Goal: Information Seeking & Learning: Compare options

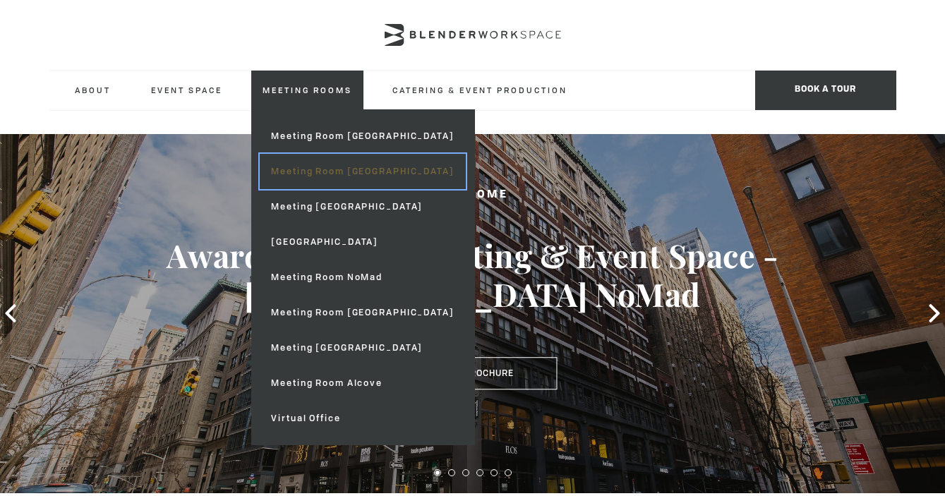
click at [346, 172] on link "Meeting Room [GEOGRAPHIC_DATA]" at bounding box center [362, 171] width 205 height 35
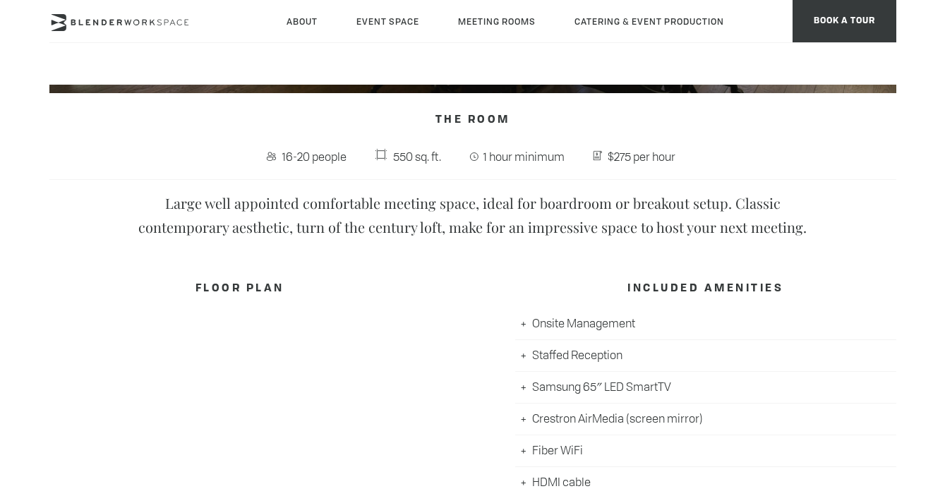
scroll to position [488, 0]
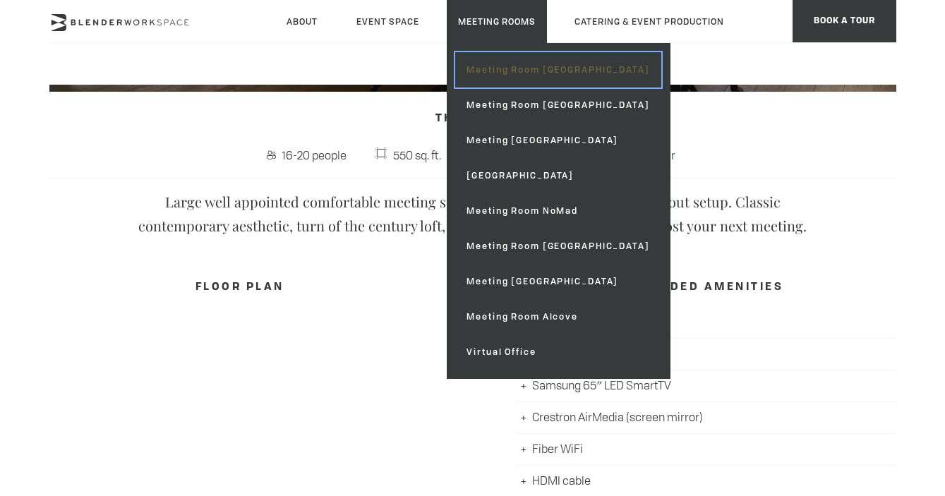
click at [473, 66] on link "Meeting Room [GEOGRAPHIC_DATA]" at bounding box center [557, 69] width 205 height 35
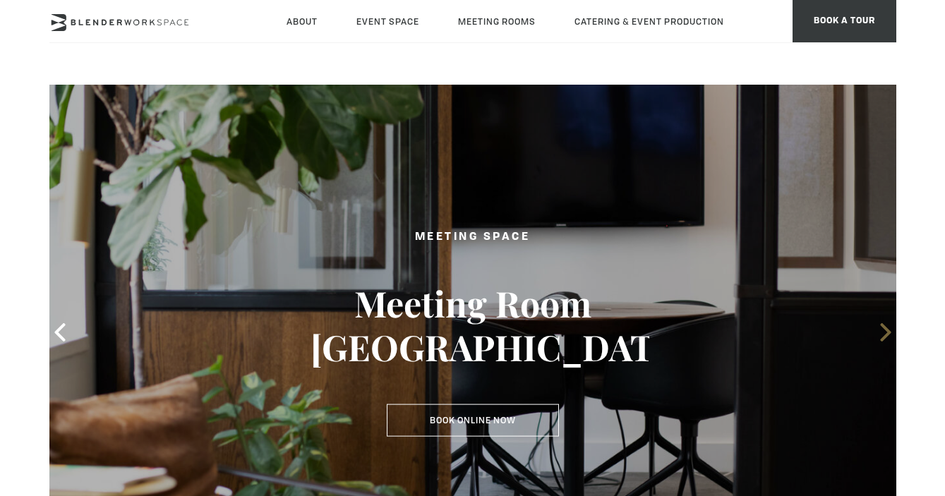
click at [886, 335] on icon at bounding box center [885, 332] width 11 height 18
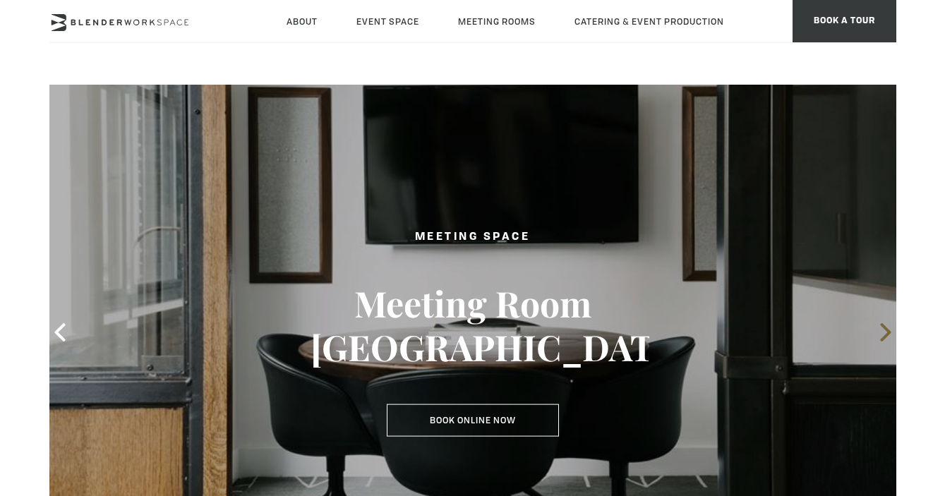
click at [886, 336] on icon at bounding box center [885, 332] width 11 height 18
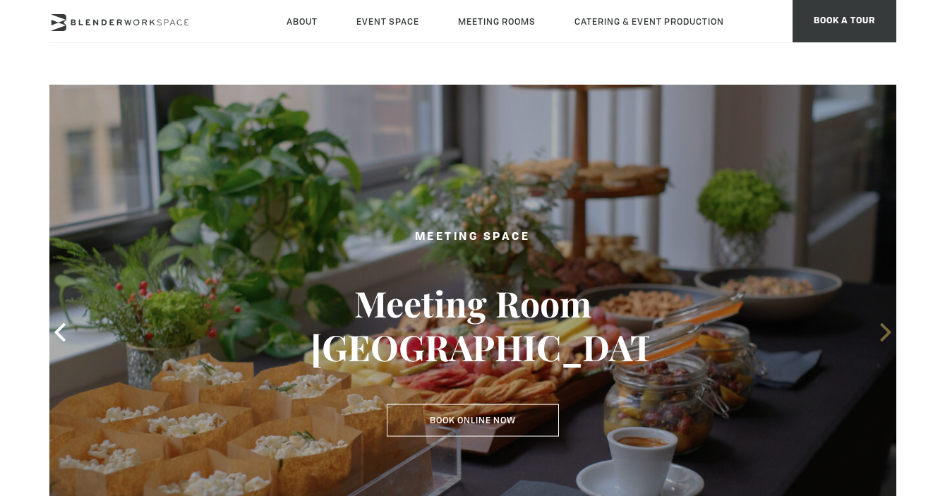
click at [880, 330] on icon at bounding box center [885, 332] width 18 height 18
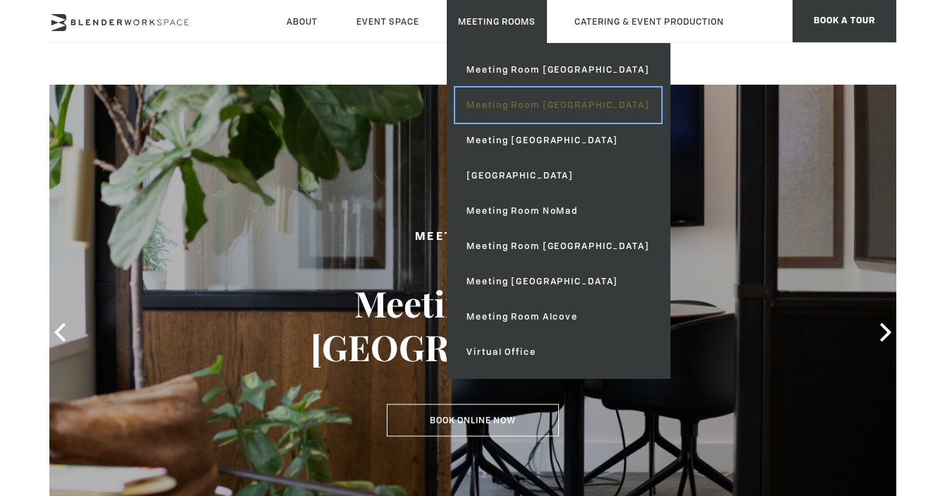
click at [518, 107] on link "Meeting Room [GEOGRAPHIC_DATA]" at bounding box center [557, 104] width 205 height 35
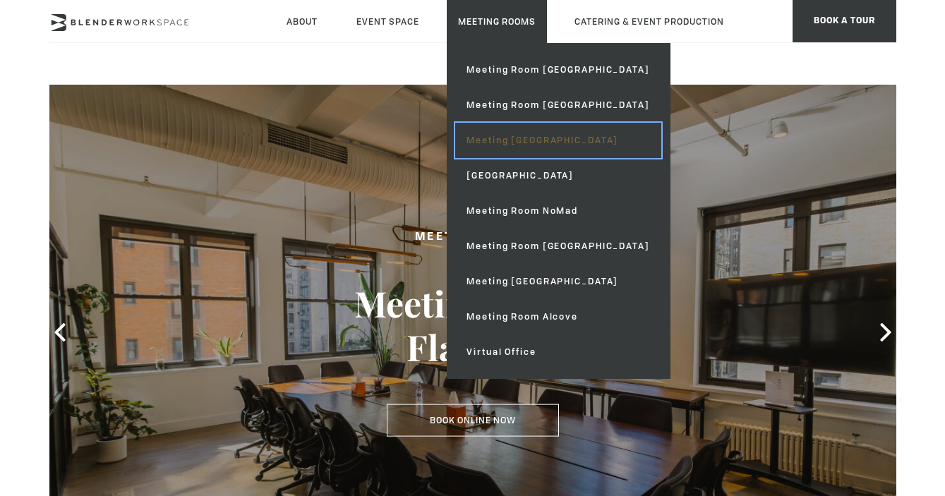
click at [534, 148] on link "Meeting [GEOGRAPHIC_DATA]" at bounding box center [557, 140] width 205 height 35
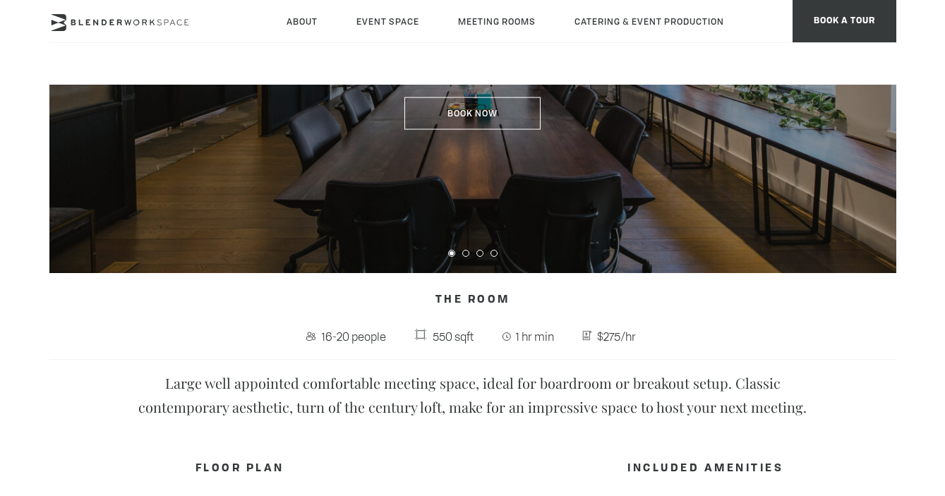
scroll to position [312, 0]
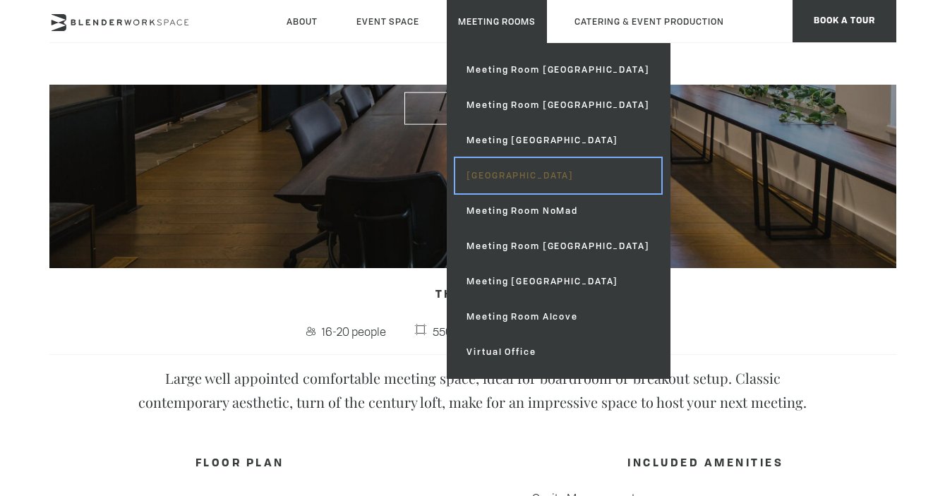
click at [542, 179] on link "[GEOGRAPHIC_DATA]" at bounding box center [557, 175] width 205 height 35
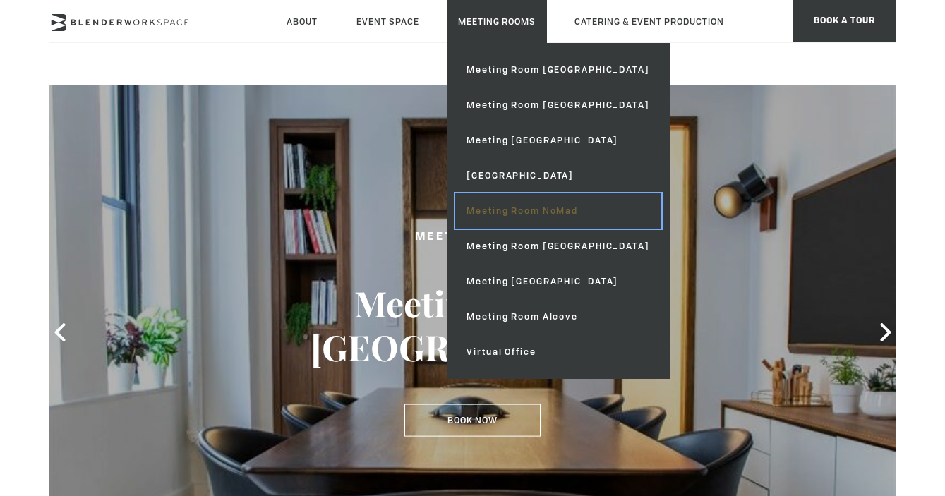
click at [538, 217] on link "Meeting Room NoMad" at bounding box center [557, 210] width 205 height 35
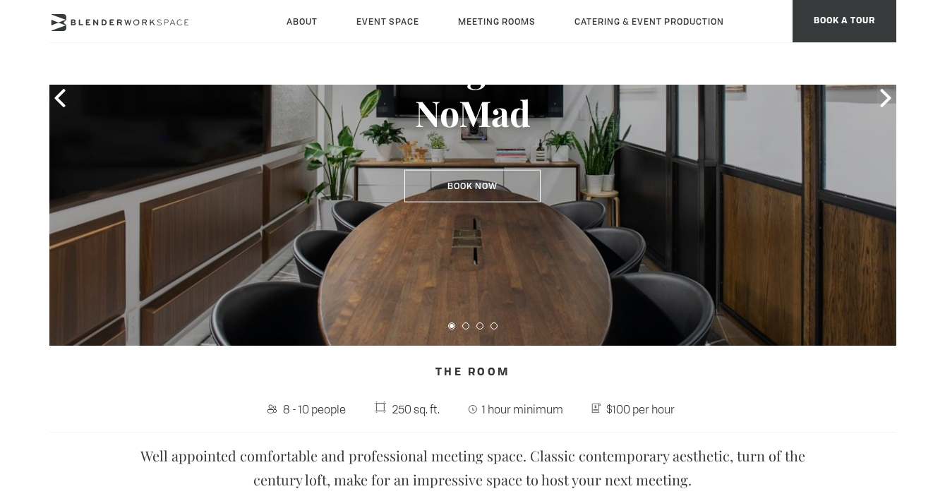
scroll to position [263, 0]
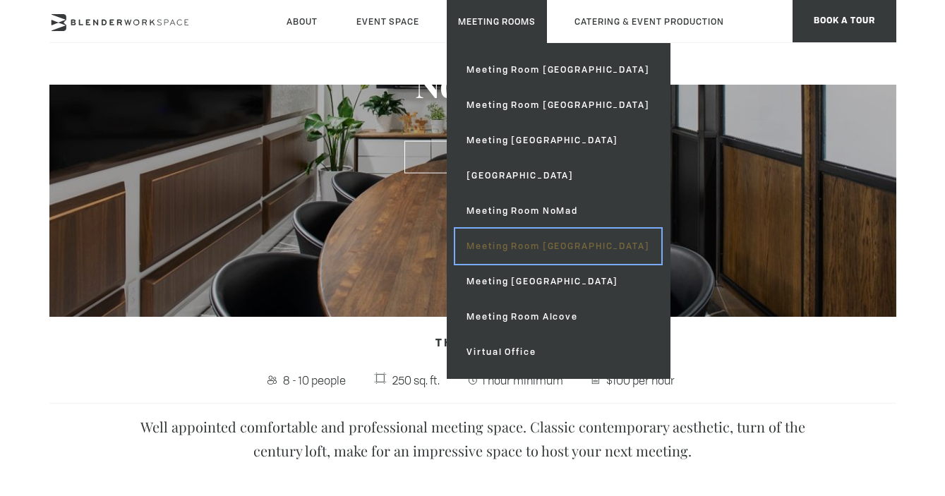
click at [552, 246] on link "Meeting Room [GEOGRAPHIC_DATA]" at bounding box center [557, 246] width 205 height 35
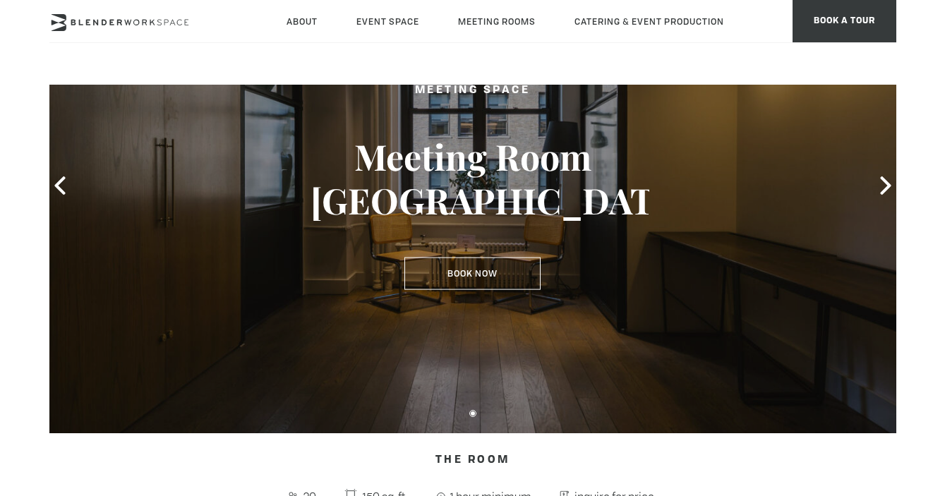
scroll to position [112, 0]
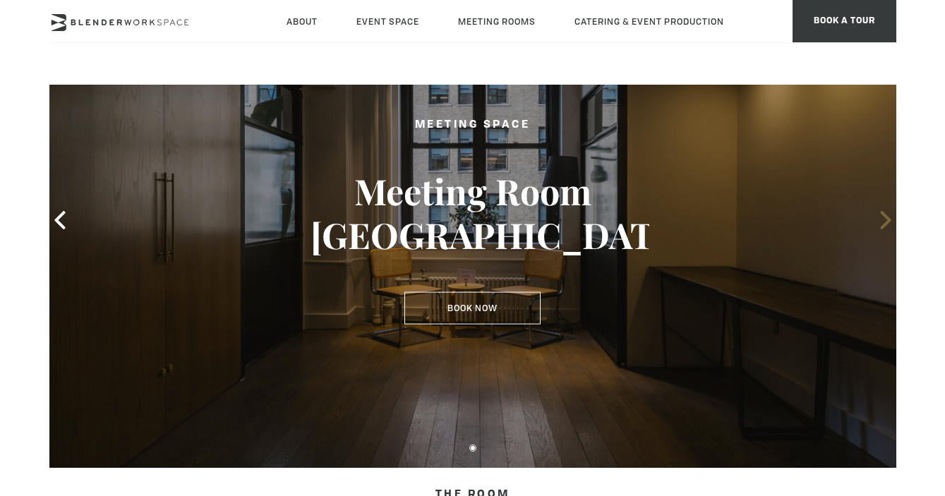
click at [884, 224] on icon at bounding box center [885, 220] width 11 height 18
click at [882, 215] on icon at bounding box center [885, 220] width 11 height 18
click at [64, 219] on icon at bounding box center [60, 220] width 18 height 18
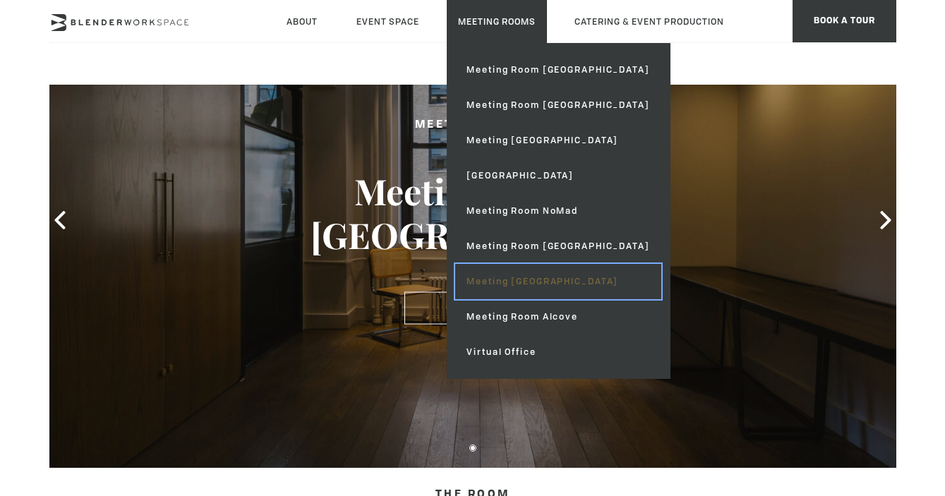
click at [528, 282] on link "Meeting [GEOGRAPHIC_DATA]" at bounding box center [557, 281] width 205 height 35
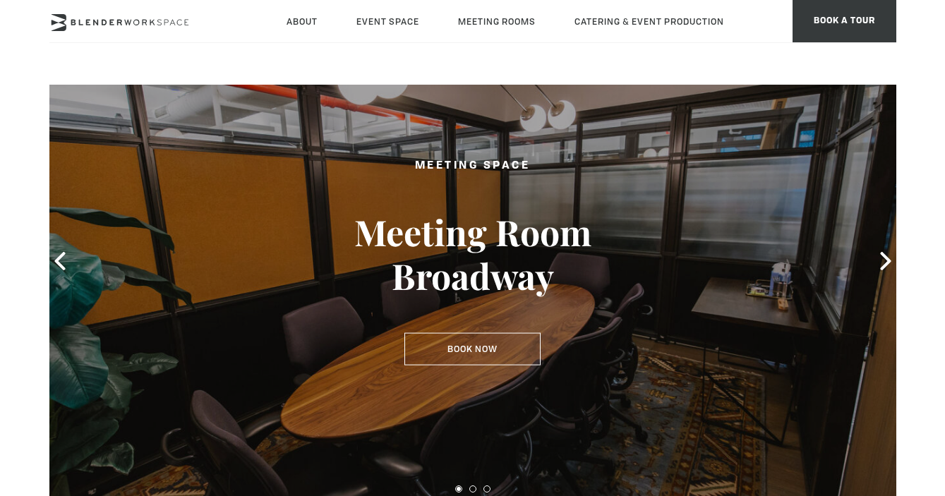
scroll to position [73, 0]
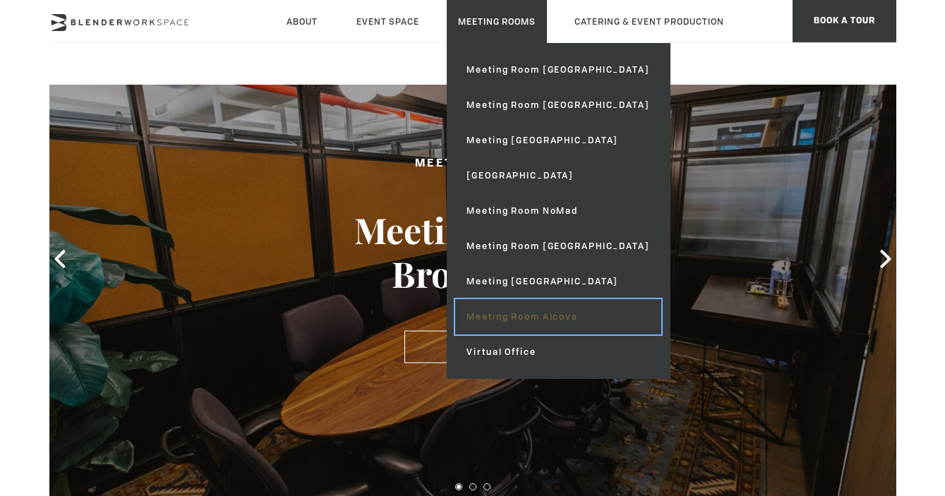
click at [526, 317] on link "Meeting Room Alcove" at bounding box center [557, 316] width 205 height 35
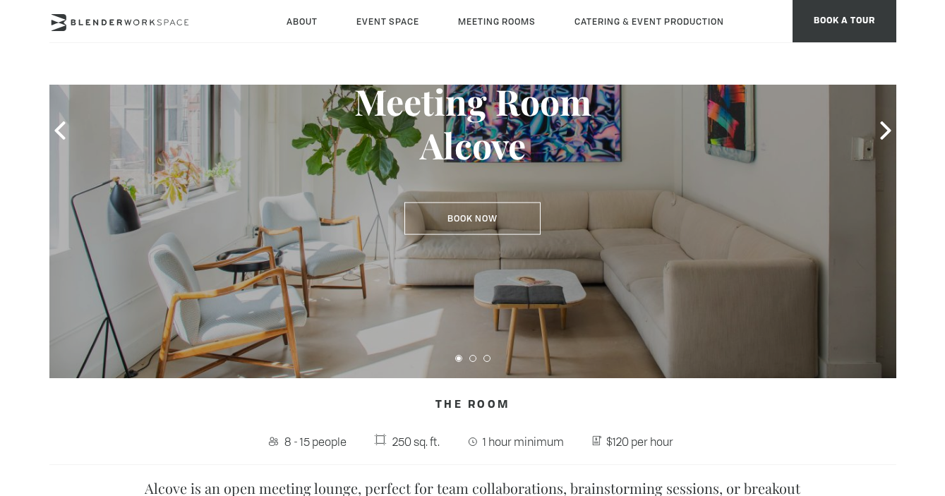
scroll to position [106, 0]
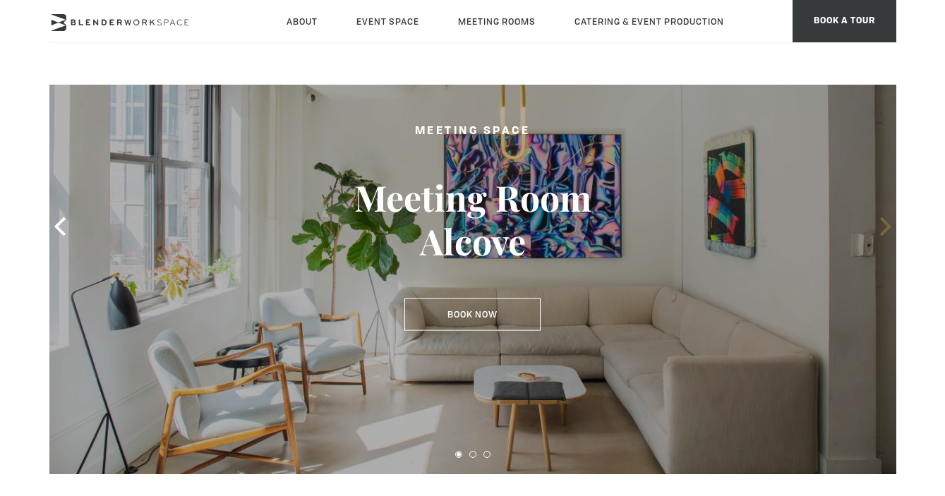
click at [878, 229] on icon at bounding box center [885, 226] width 18 height 18
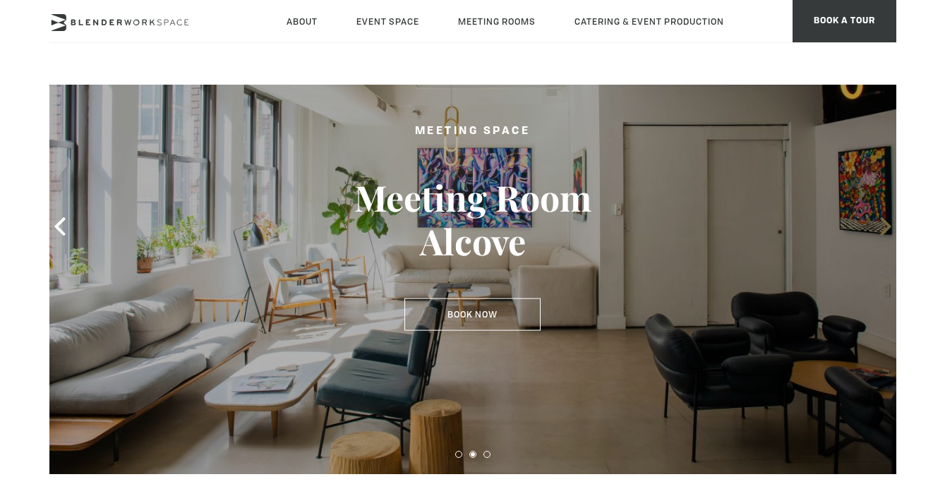
click at [878, 230] on icon at bounding box center [885, 226] width 18 height 18
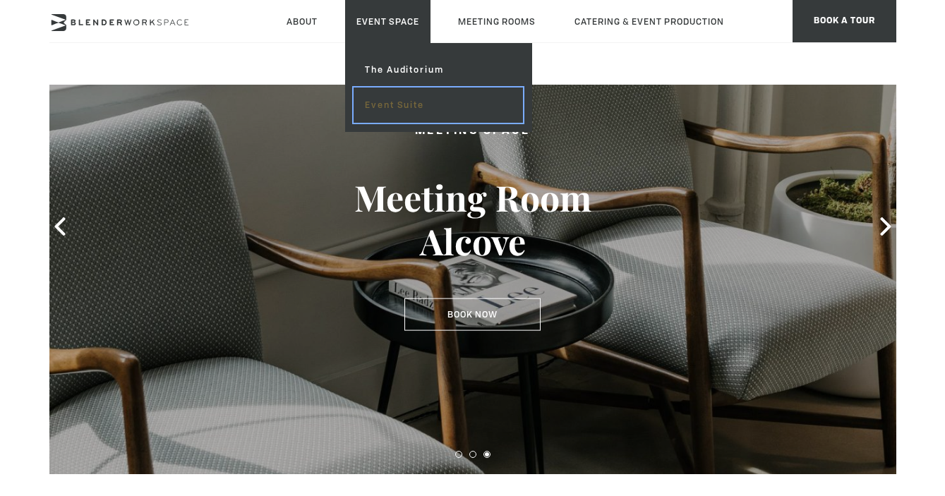
click at [406, 113] on link "Event Suite" at bounding box center [437, 104] width 169 height 35
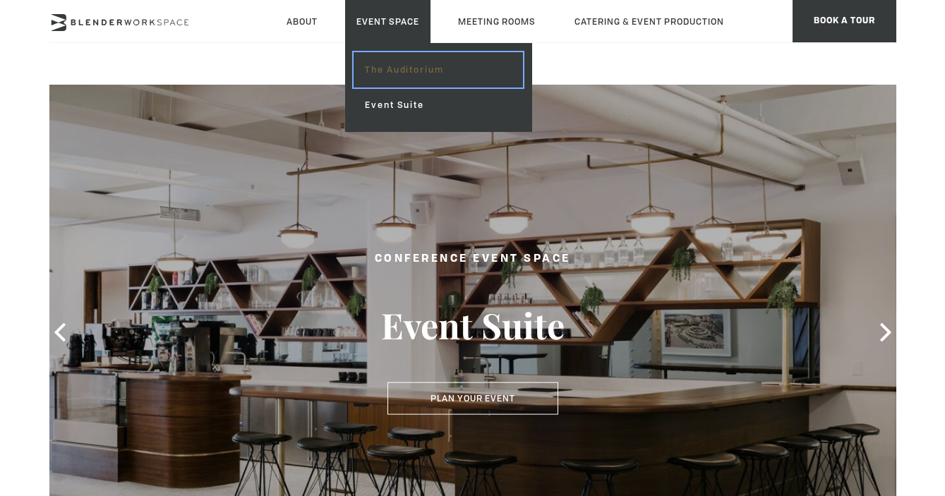
click at [399, 69] on link "The Auditorium" at bounding box center [437, 69] width 169 height 35
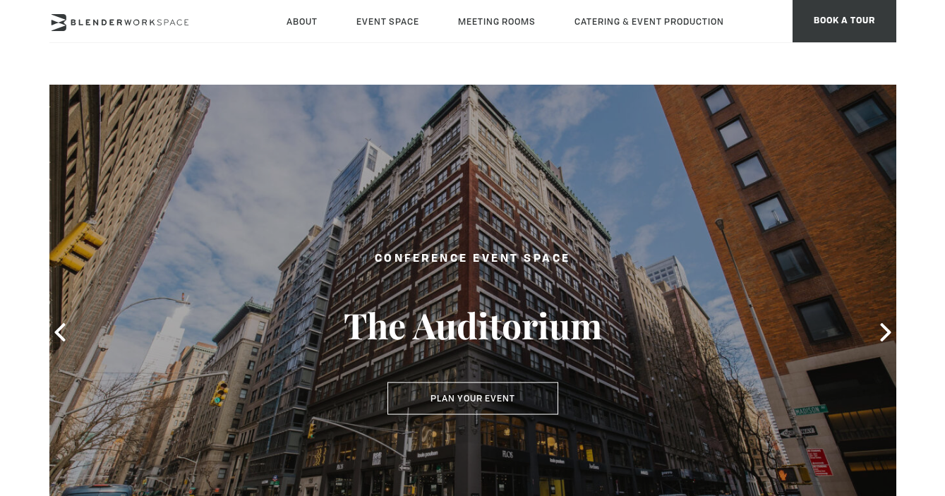
type div "2025-08-15"
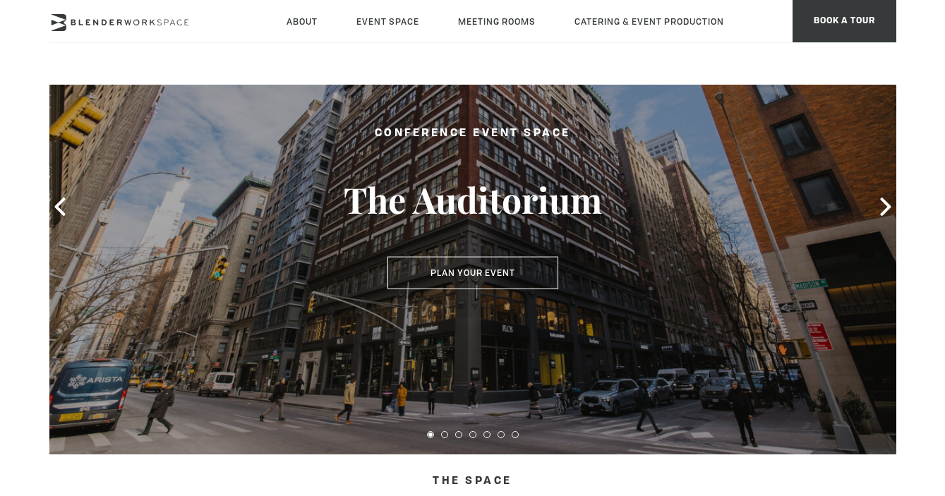
scroll to position [97, 0]
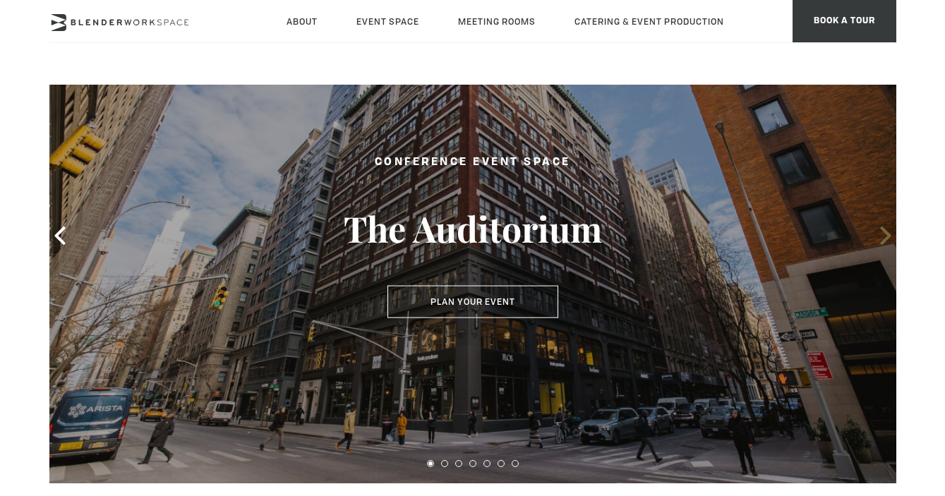
click at [883, 238] on icon at bounding box center [885, 235] width 18 height 18
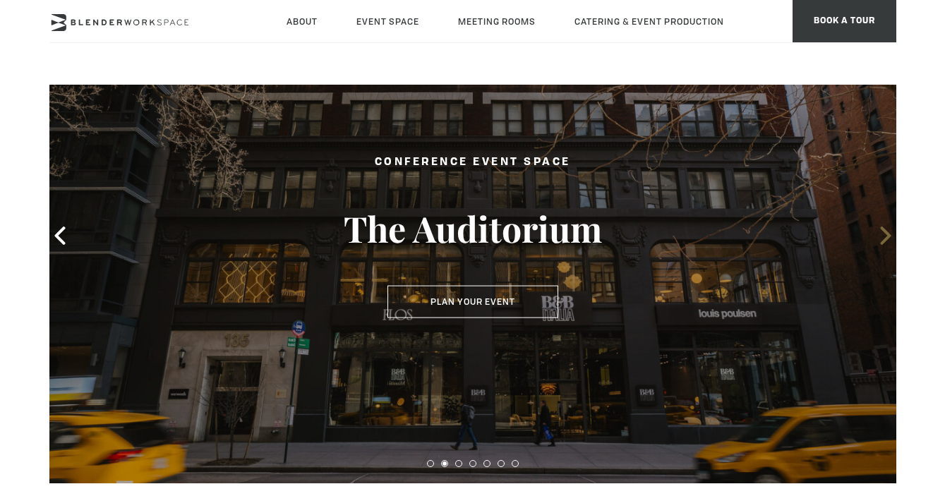
click at [883, 238] on icon at bounding box center [885, 235] width 18 height 18
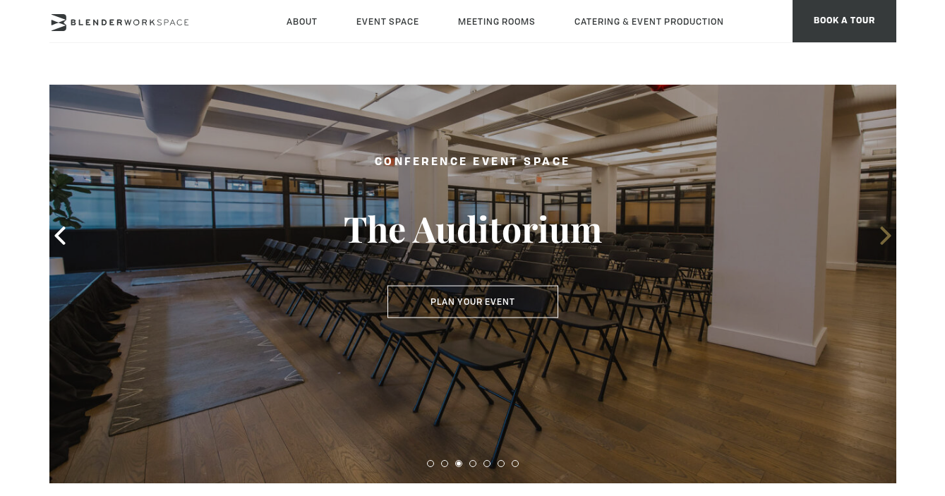
click at [881, 239] on icon at bounding box center [885, 235] width 18 height 18
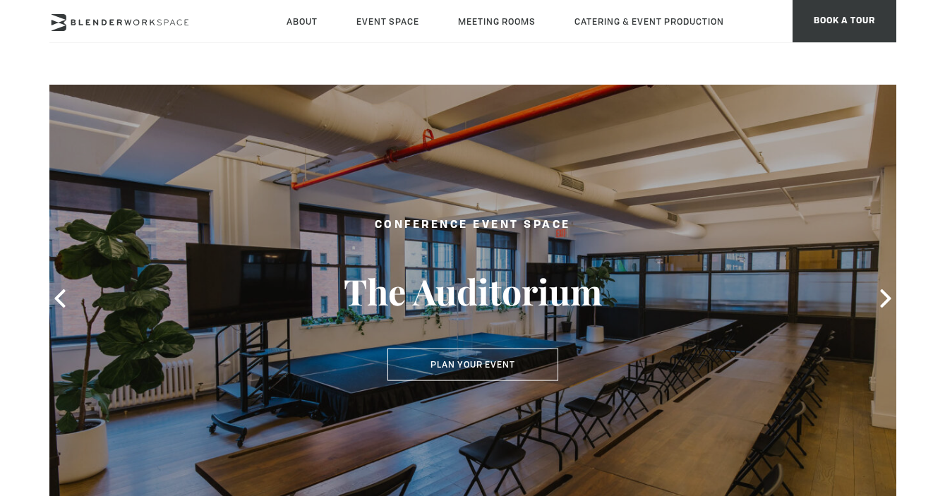
scroll to position [21, 0]
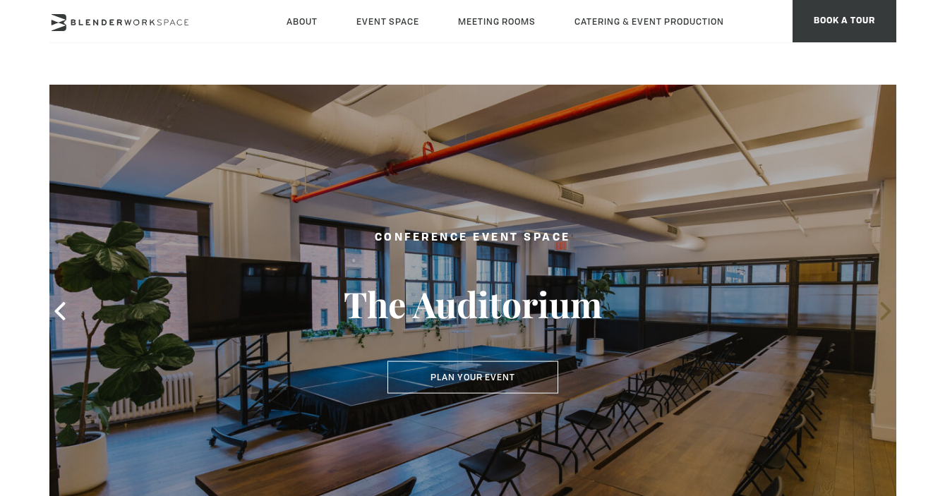
click at [883, 306] on icon at bounding box center [885, 311] width 11 height 18
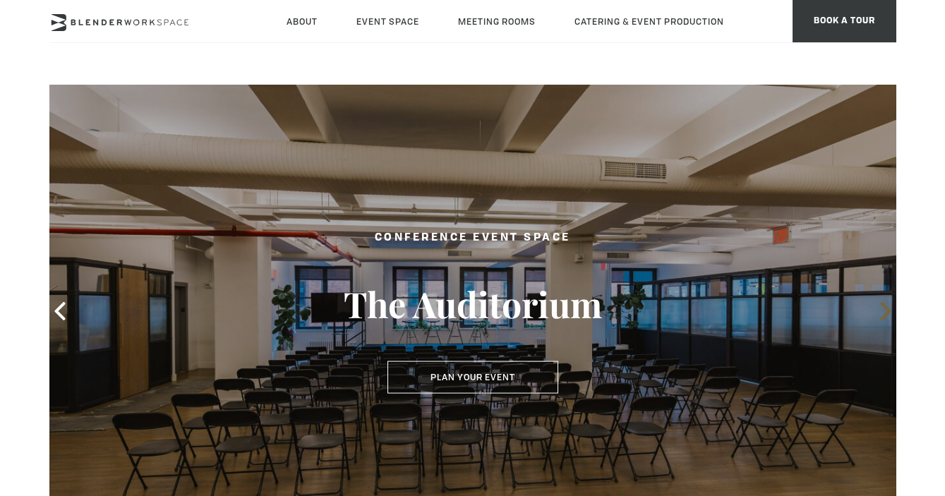
click at [883, 307] on icon at bounding box center [885, 311] width 11 height 18
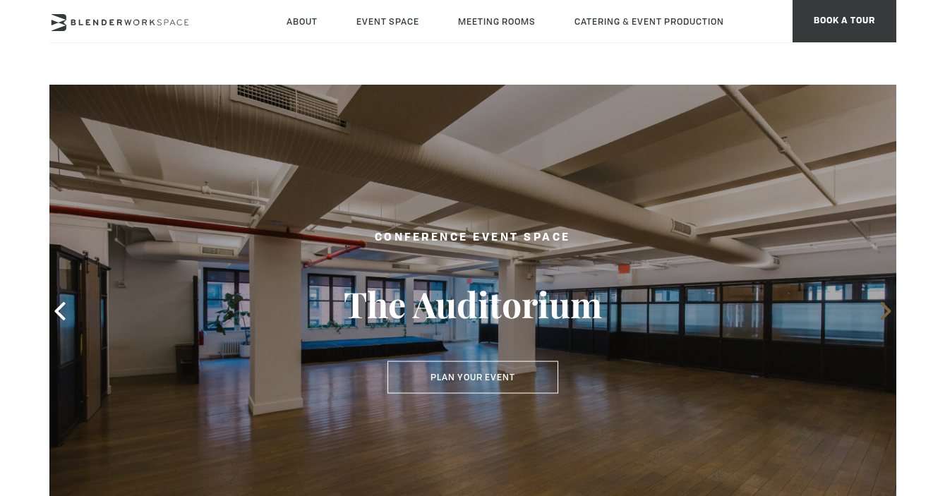
click at [882, 309] on icon at bounding box center [885, 311] width 18 height 18
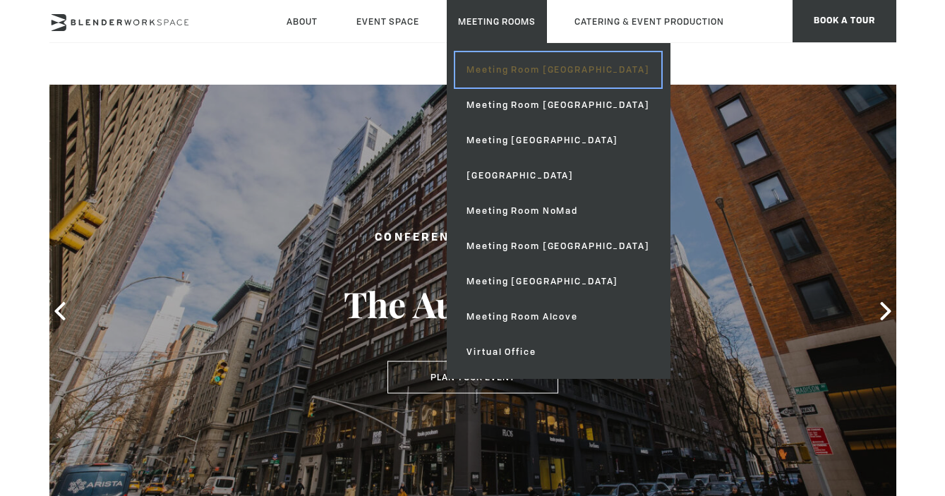
click at [497, 66] on link "Meeting Room [GEOGRAPHIC_DATA]" at bounding box center [557, 69] width 205 height 35
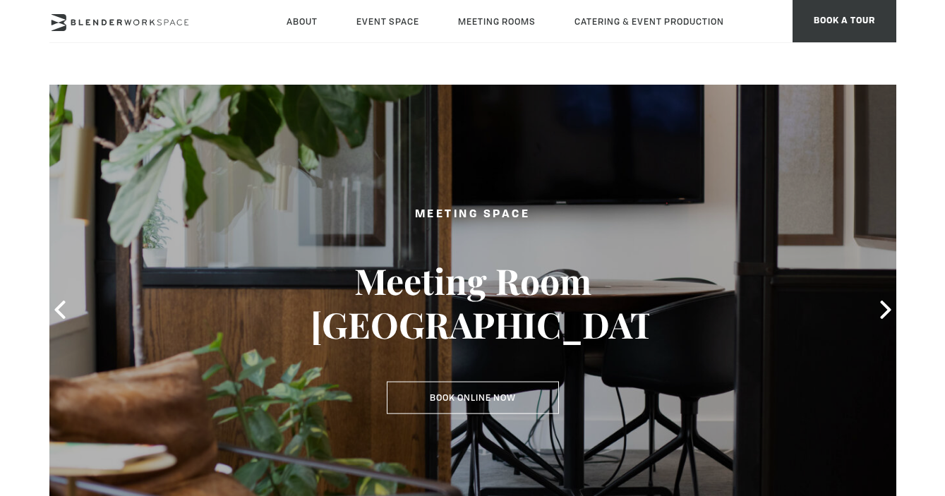
scroll to position [28, 0]
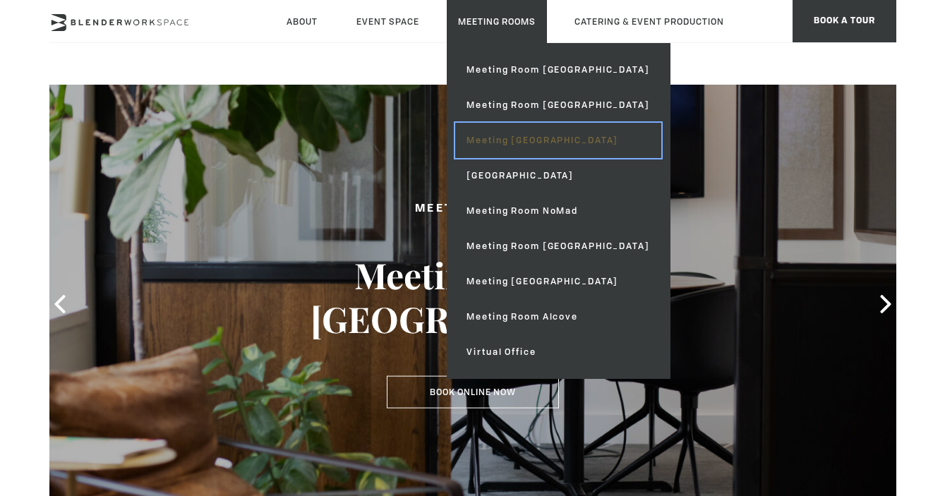
click at [532, 141] on link "Meeting [GEOGRAPHIC_DATA]" at bounding box center [557, 140] width 205 height 35
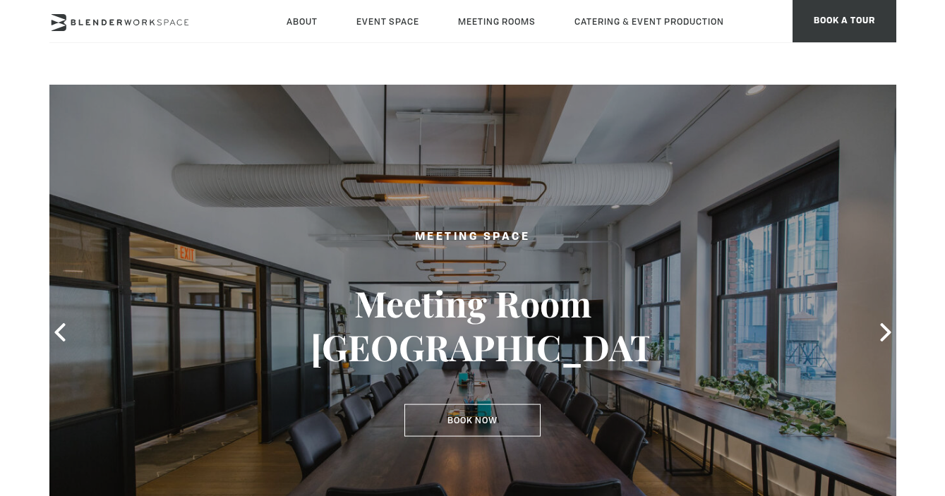
scroll to position [18, 0]
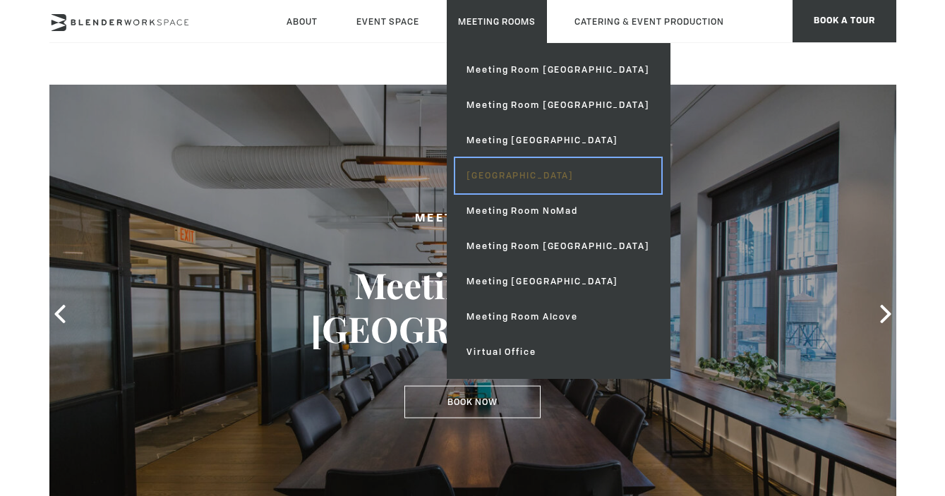
click at [526, 176] on link "[GEOGRAPHIC_DATA]" at bounding box center [557, 175] width 205 height 35
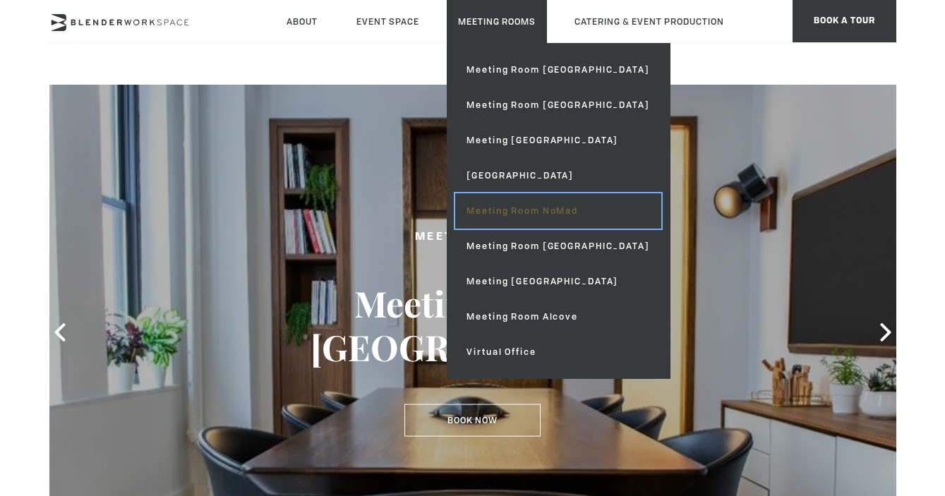
click at [543, 215] on link "Meeting Room NoMad" at bounding box center [557, 210] width 205 height 35
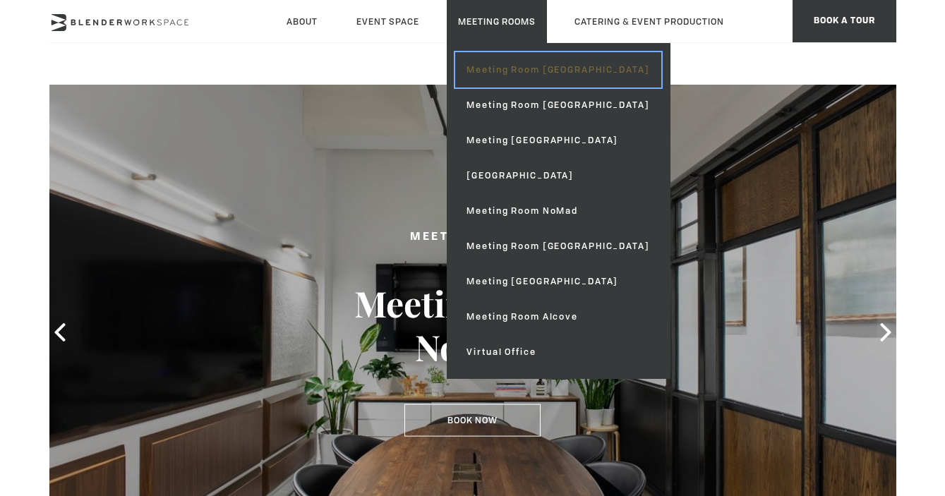
click at [516, 71] on link "Meeting Room [GEOGRAPHIC_DATA]" at bounding box center [557, 69] width 205 height 35
